Goal: Check status: Check status

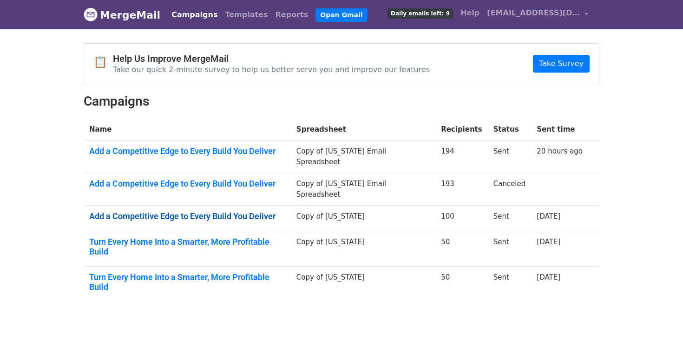
click at [214, 211] on link "Add a Competitive Edge to Every Build You Deliver" at bounding box center [187, 216] width 196 height 10
click at [215, 150] on link "Add a Competitive Edge to Every Build You Deliver" at bounding box center [187, 151] width 196 height 10
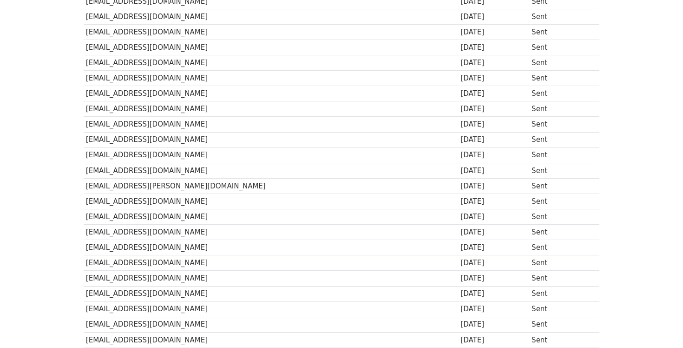
scroll to position [1427, 0]
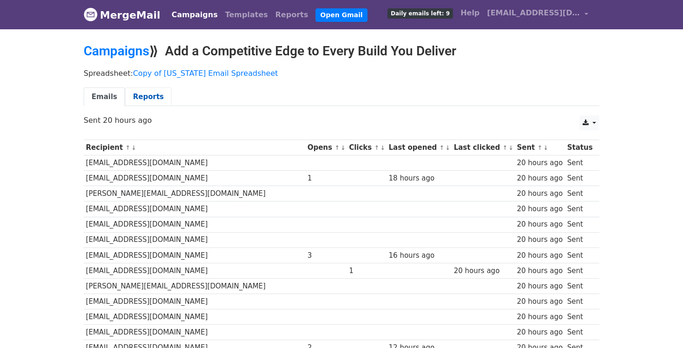
click at [144, 97] on link "Reports" at bounding box center [148, 96] width 46 height 19
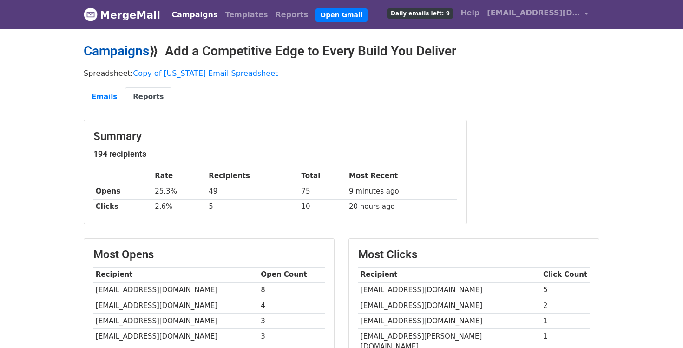
click at [118, 53] on link "Campaigns" at bounding box center [117, 50] width 66 height 15
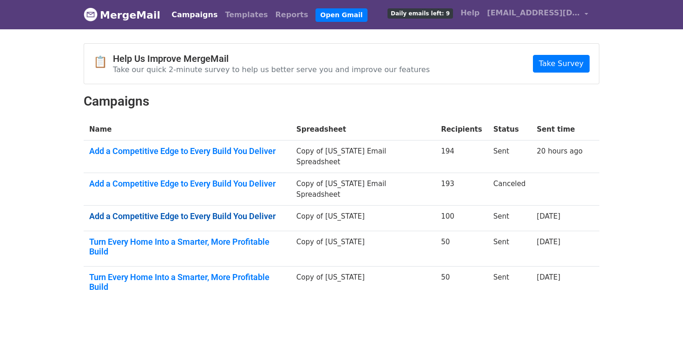
click at [159, 211] on link "Add a Competitive Edge to Every Build You Deliver" at bounding box center [187, 216] width 196 height 10
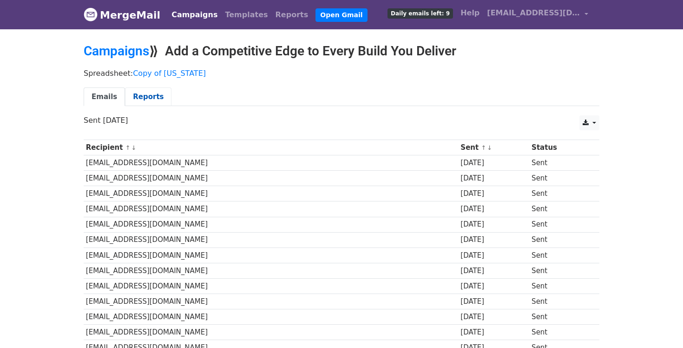
click at [151, 97] on link "Reports" at bounding box center [148, 96] width 46 height 19
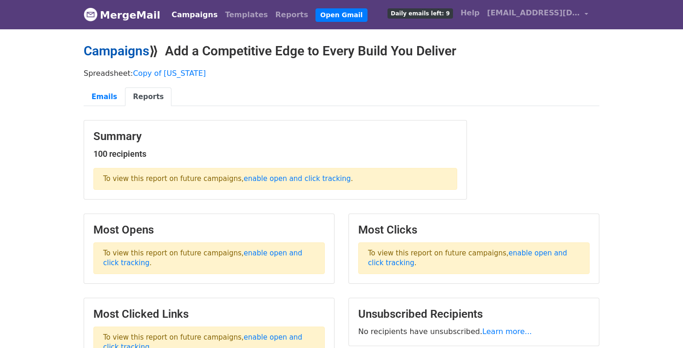
click at [130, 46] on link "Campaigns" at bounding box center [117, 50] width 66 height 15
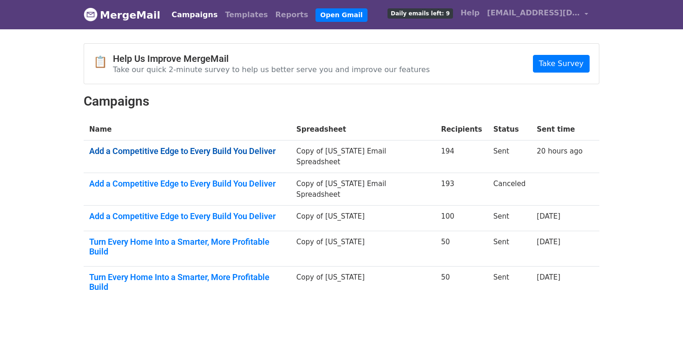
click at [208, 152] on link "Add a Competitive Edge to Every Build You Deliver" at bounding box center [187, 151] width 196 height 10
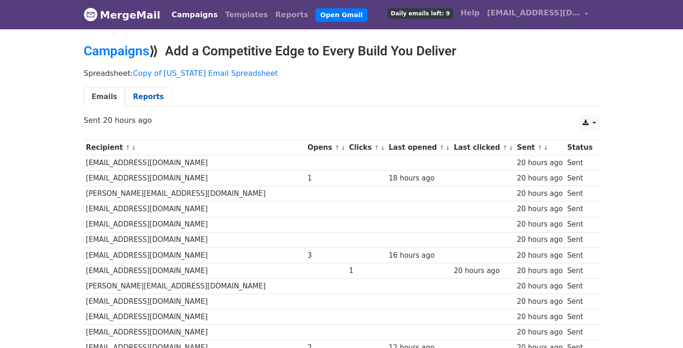
click at [145, 94] on link "Reports" at bounding box center [148, 96] width 46 height 19
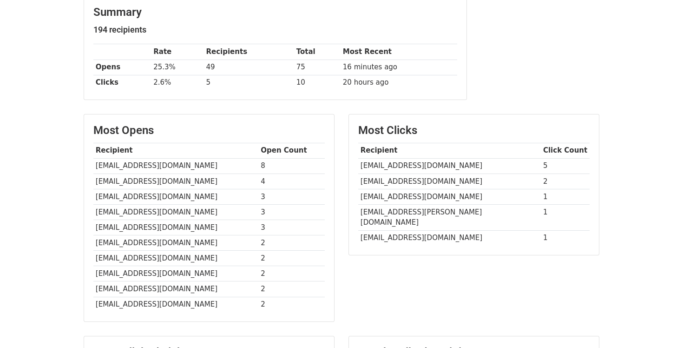
scroll to position [101, 0]
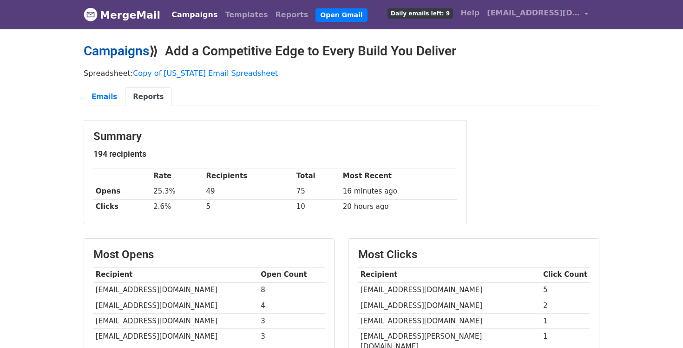
click at [131, 53] on link "Campaigns" at bounding box center [117, 50] width 66 height 15
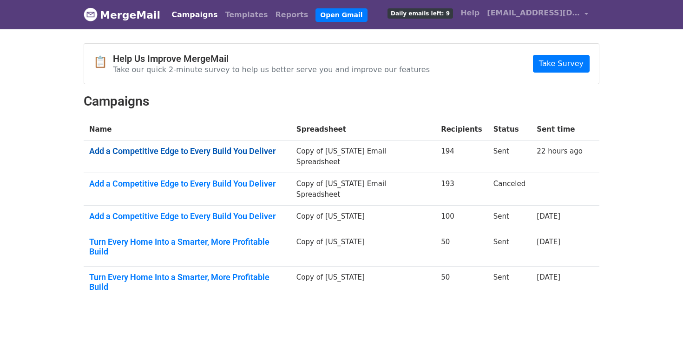
click at [253, 151] on link "Add a Competitive Edge to Every Build You Deliver" at bounding box center [187, 151] width 196 height 10
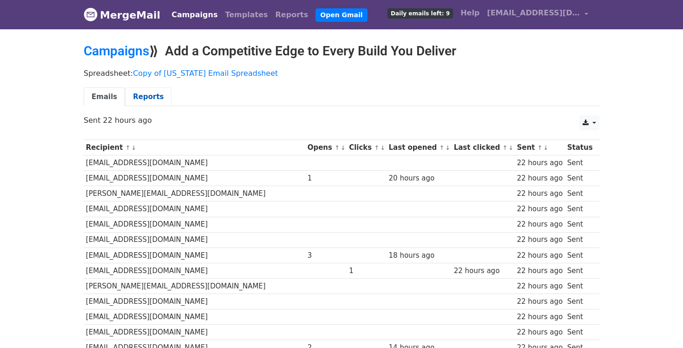
click at [151, 94] on link "Reports" at bounding box center [148, 96] width 46 height 19
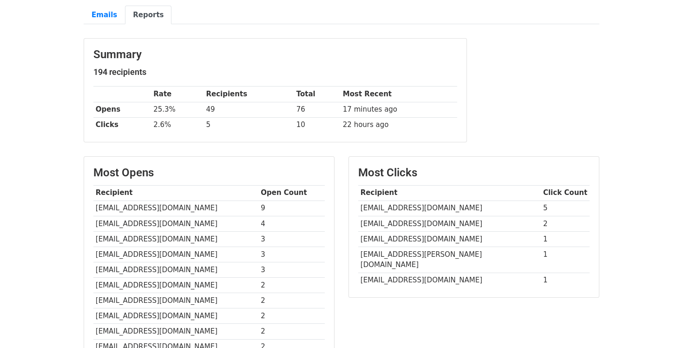
scroll to position [81, 0]
